Goal: Task Accomplishment & Management: Manage account settings

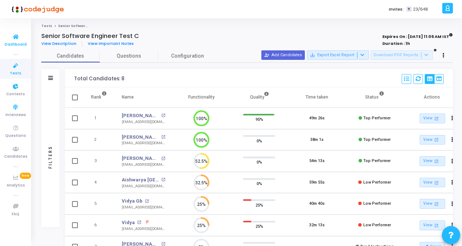
click at [9, 45] on span "Dashboard" at bounding box center [16, 45] width 22 height 6
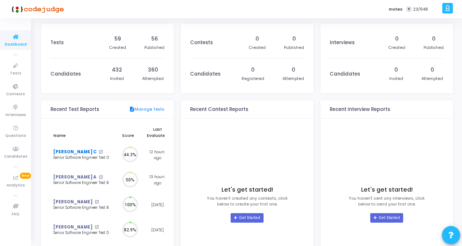
drag, startPoint x: 110, startPoint y: 238, endPoint x: 72, endPoint y: 152, distance: 93.7
click at [72, 152] on link "[PERSON_NAME] C" at bounding box center [74, 152] width 43 height 6
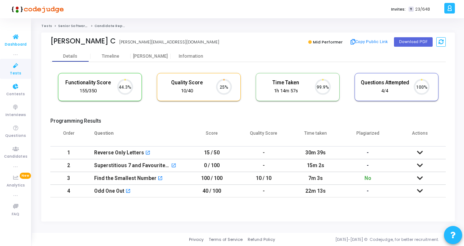
scroll to position [3, 3]
click at [13, 39] on icon at bounding box center [15, 36] width 15 height 9
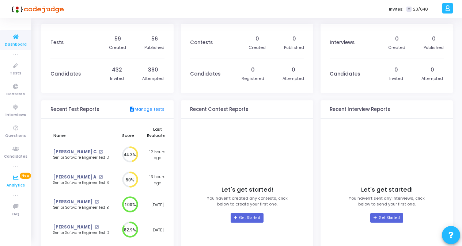
click at [15, 180] on icon at bounding box center [15, 177] width 15 height 9
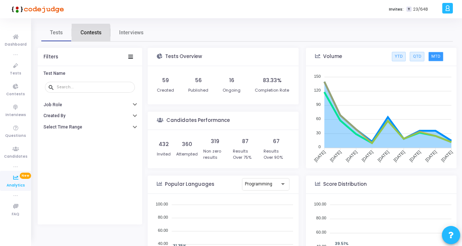
click at [85, 35] on span "Contests" at bounding box center [90, 33] width 21 height 8
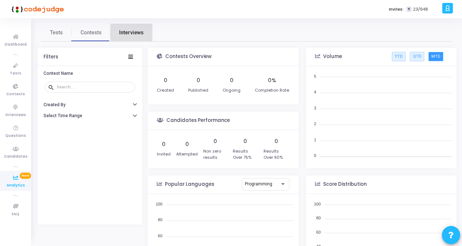
click at [137, 36] on span "Interviews" at bounding box center [131, 33] width 24 height 8
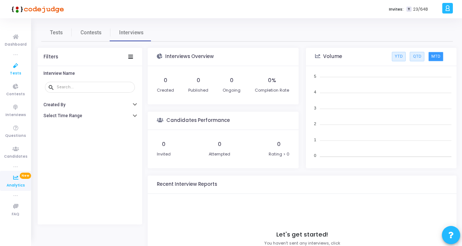
click at [15, 70] on span "Tests" at bounding box center [15, 73] width 11 height 6
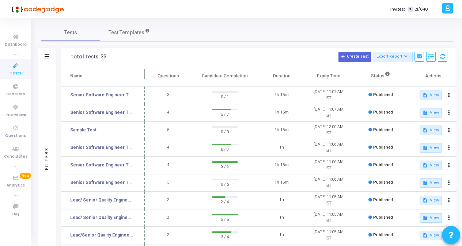
drag, startPoint x: 139, startPoint y: 76, endPoint x: 143, endPoint y: 76, distance: 4.0
click at [143, 76] on span at bounding box center [144, 76] width 7 height 20
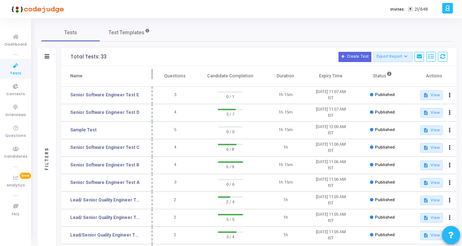
drag, startPoint x: 144, startPoint y: 75, endPoint x: 152, endPoint y: 75, distance: 7.7
click at [152, 75] on span at bounding box center [152, 76] width 7 height 20
click at [12, 70] on span "Tests" at bounding box center [15, 73] width 11 height 6
click at [406, 57] on icon at bounding box center [406, 57] width 4 height 4
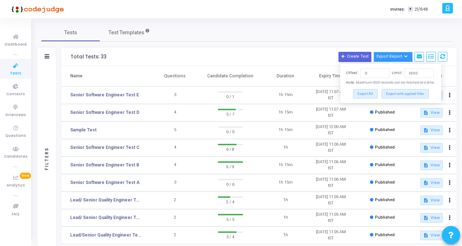
click at [393, 55] on button "Export Report" at bounding box center [392, 57] width 39 height 10
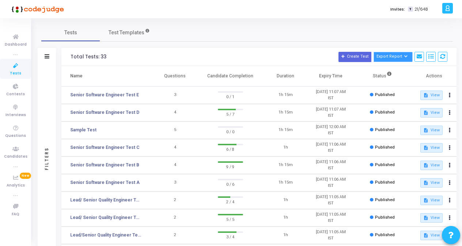
click at [393, 55] on button "Export Report" at bounding box center [392, 57] width 39 height 10
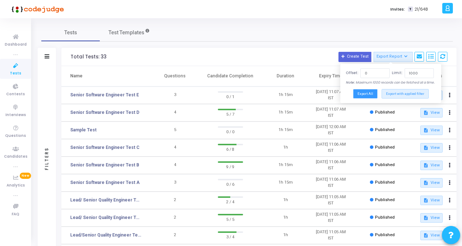
click at [369, 98] on button "Export All" at bounding box center [365, 93] width 24 height 9
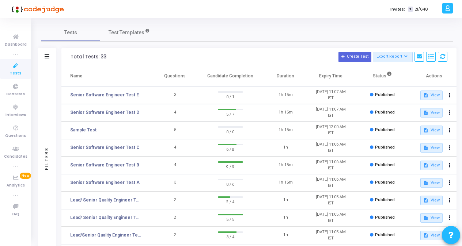
click at [244, 26] on div "Tests Test Templates" at bounding box center [246, 33] width 411 height 18
click at [393, 58] on button "Export Report" at bounding box center [392, 57] width 39 height 10
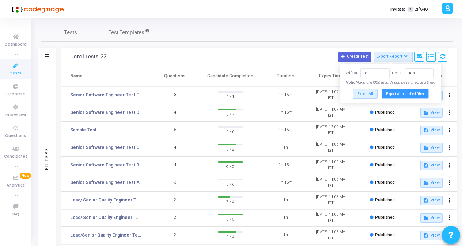
click at [396, 98] on button "Export with applied filter" at bounding box center [404, 93] width 47 height 9
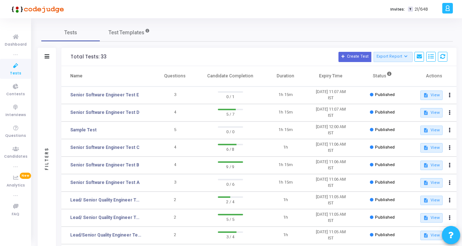
click at [436, 26] on div "Tests Test Templates" at bounding box center [246, 33] width 411 height 18
click at [405, 56] on icon at bounding box center [406, 57] width 4 height 4
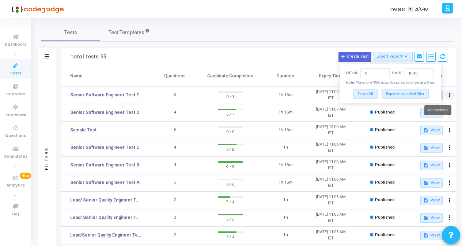
click at [448, 95] on icon at bounding box center [449, 95] width 2 height 4
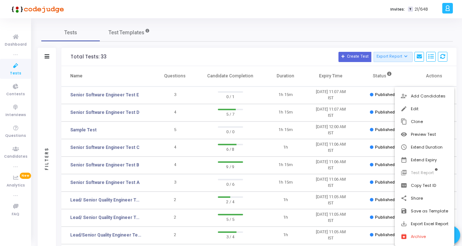
click at [282, 31] on div at bounding box center [231, 123] width 462 height 246
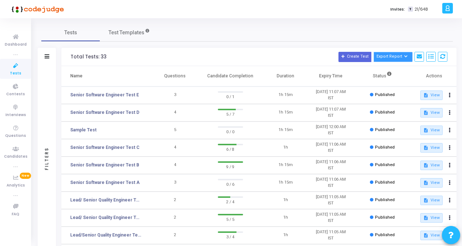
click at [405, 58] on icon at bounding box center [406, 57] width 4 height 4
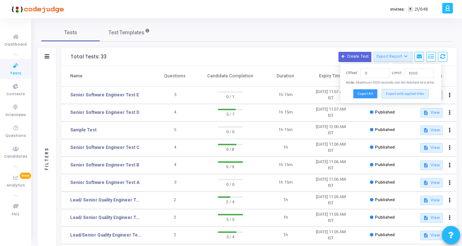
click at [375, 98] on button "Export All" at bounding box center [365, 93] width 24 height 9
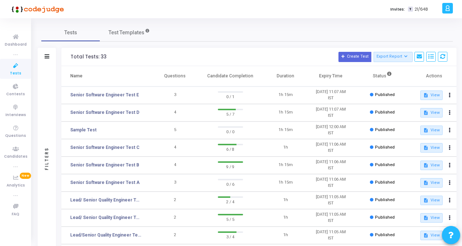
click at [230, 26] on div "Tests Test Templates" at bounding box center [246, 33] width 411 height 18
click at [449, 93] on icon at bounding box center [449, 95] width 2 height 4
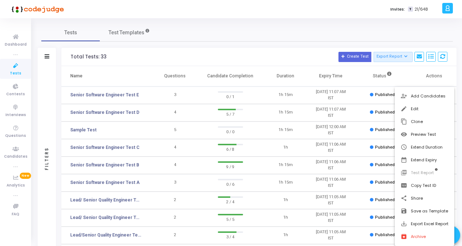
click at [378, 34] on div at bounding box center [231, 123] width 462 height 246
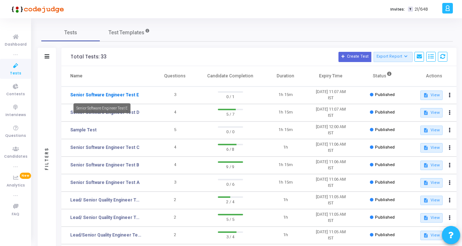
click at [99, 93] on link "Senior Software Engineer Test E" at bounding box center [104, 95] width 69 height 7
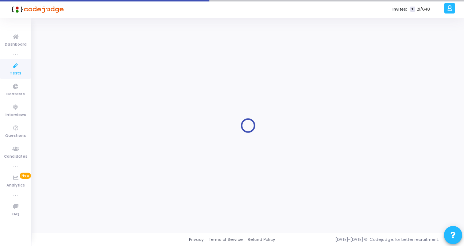
click at [99, 93] on div at bounding box center [248, 126] width 414 height 204
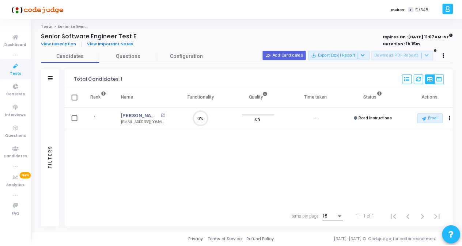
scroll to position [15, 18]
click at [12, 67] on icon at bounding box center [15, 65] width 15 height 9
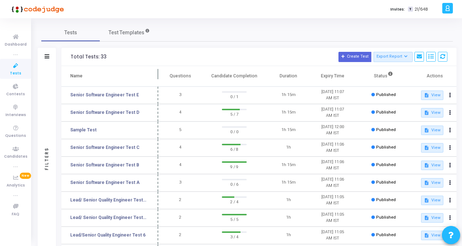
drag, startPoint x: 139, startPoint y: 74, endPoint x: 160, endPoint y: 74, distance: 20.8
click at [160, 74] on span at bounding box center [157, 76] width 7 height 20
click at [132, 166] on mat-tooltip-component "Senior Software Engineer Test C" at bounding box center [102, 161] width 67 height 20
drag, startPoint x: 132, startPoint y: 166, endPoint x: 165, endPoint y: 163, distance: 32.6
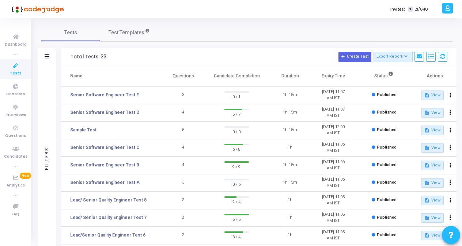
click at [165, 163] on td "4" at bounding box center [182, 166] width 43 height 18
click at [114, 165] on link "Senior Software Engineer Test B" at bounding box center [104, 165] width 69 height 7
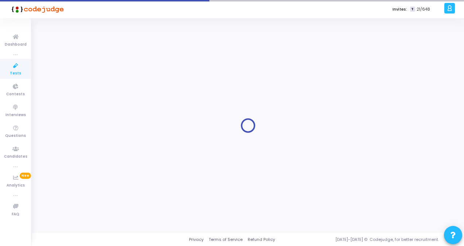
click at [114, 165] on div at bounding box center [248, 126] width 414 height 204
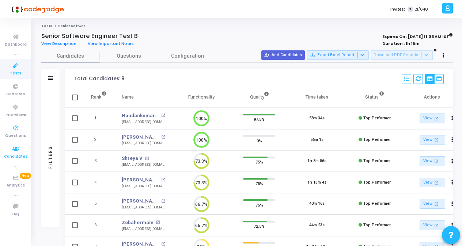
click at [15, 152] on icon at bounding box center [15, 149] width 15 height 9
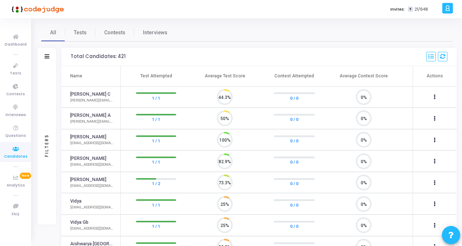
scroll to position [15, 18]
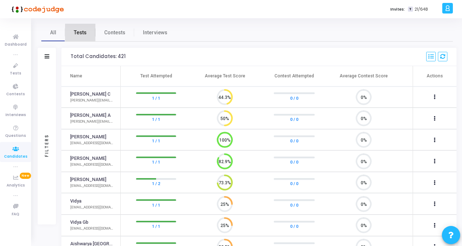
click at [80, 32] on span "Tests" at bounding box center [80, 33] width 13 height 8
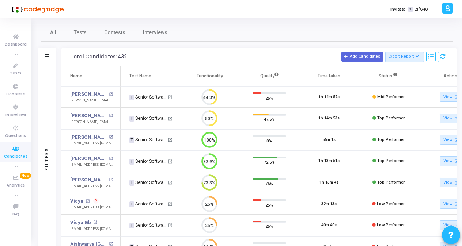
click at [51, 58] on div "Filters" at bounding box center [47, 57] width 18 height 18
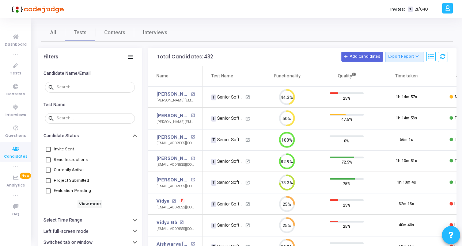
click at [49, 148] on span at bounding box center [48, 149] width 5 height 5
click at [48, 152] on input "Invite Sent" at bounding box center [48, 152] width 0 height 0
checkbox input "true"
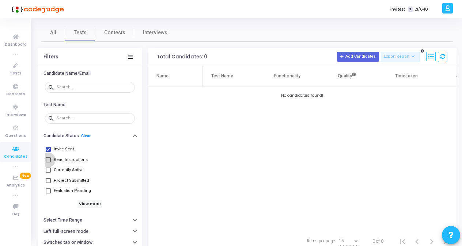
click at [48, 158] on span at bounding box center [48, 159] width 5 height 5
click at [48, 162] on input "Read Instructions" at bounding box center [48, 162] width 0 height 0
checkbox input "true"
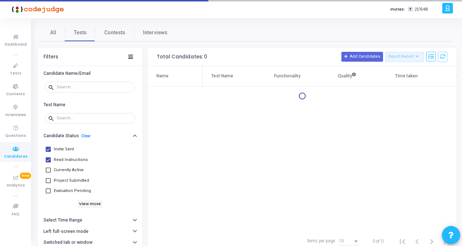
click at [48, 168] on span at bounding box center [48, 170] width 5 height 5
click at [48, 173] on input "Currently Active" at bounding box center [48, 173] width 0 height 0
checkbox input "true"
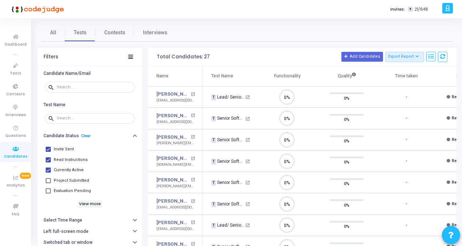
click at [47, 178] on span at bounding box center [48, 180] width 5 height 5
click at [48, 183] on input "Project Submitted" at bounding box center [48, 183] width 0 height 0
checkbox input "true"
click at [46, 190] on span at bounding box center [48, 190] width 5 height 5
click at [48, 194] on input "Evaluation Pending" at bounding box center [48, 194] width 0 height 0
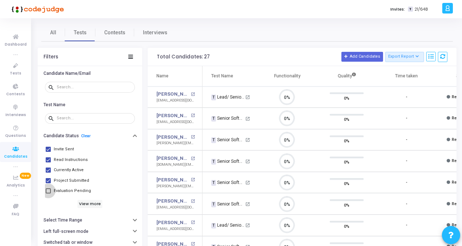
checkbox input "true"
click at [83, 204] on h6 "View more" at bounding box center [89, 204] width 25 height 8
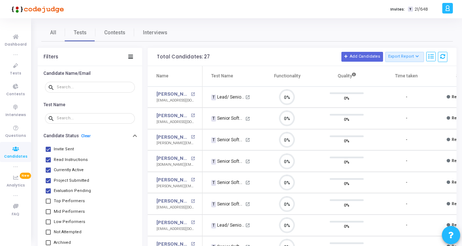
click at [50, 202] on span at bounding box center [48, 201] width 5 height 5
click at [48, 204] on input "Top Performers" at bounding box center [48, 204] width 0 height 0
checkbox input "true"
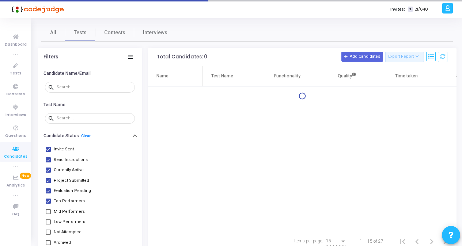
click at [49, 209] on span at bounding box center [48, 211] width 5 height 5
click at [48, 214] on input "Mid Performers" at bounding box center [48, 214] width 0 height 0
checkbox input "true"
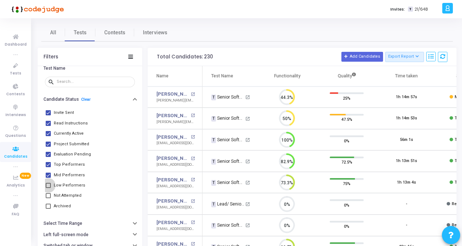
click at [47, 185] on span at bounding box center [48, 185] width 5 height 5
click at [48, 188] on input "Low Performers" at bounding box center [48, 188] width 0 height 0
checkbox input "true"
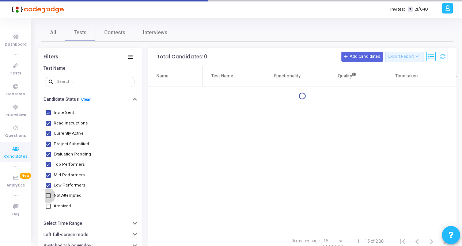
click at [49, 193] on span at bounding box center [48, 195] width 5 height 5
click at [48, 198] on input "Not Attempted" at bounding box center [48, 198] width 0 height 0
checkbox input "true"
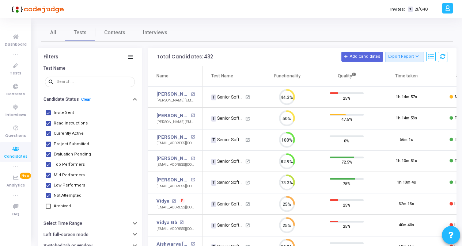
click at [49, 204] on span at bounding box center [48, 206] width 5 height 5
click at [48, 209] on input "Archived" at bounding box center [48, 209] width 0 height 0
checkbox input "true"
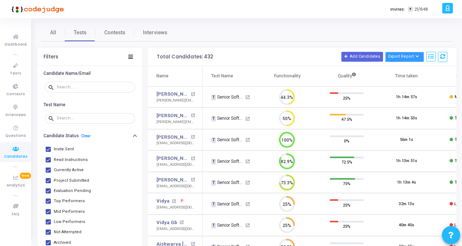
click at [412, 54] on button "Export Report" at bounding box center [404, 57] width 39 height 10
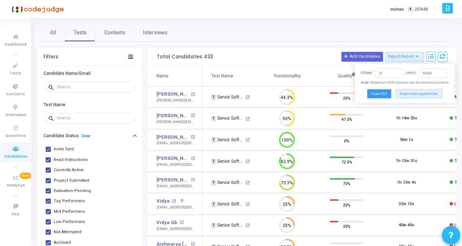
click at [377, 94] on button "Export All" at bounding box center [379, 93] width 24 height 9
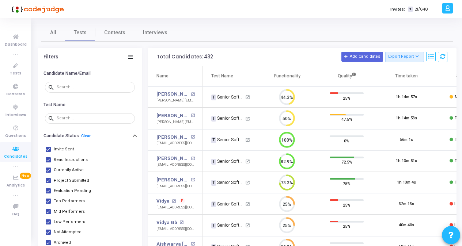
click at [211, 30] on div "All Tests Contests Interviews" at bounding box center [246, 33] width 411 height 18
click at [410, 53] on button "Export Report" at bounding box center [404, 57] width 39 height 10
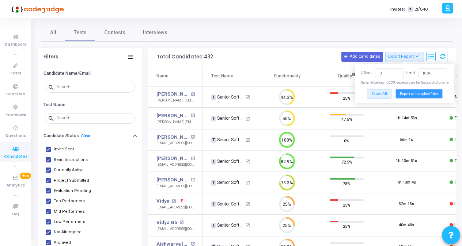
click at [412, 93] on button "Export with applied filter" at bounding box center [418, 93] width 47 height 9
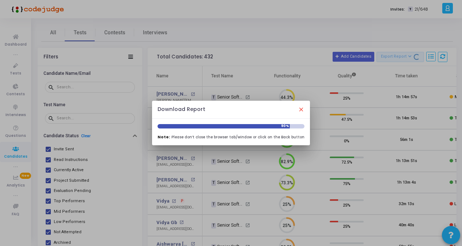
scroll to position [3, 3]
